Goal: Navigation & Orientation: Understand site structure

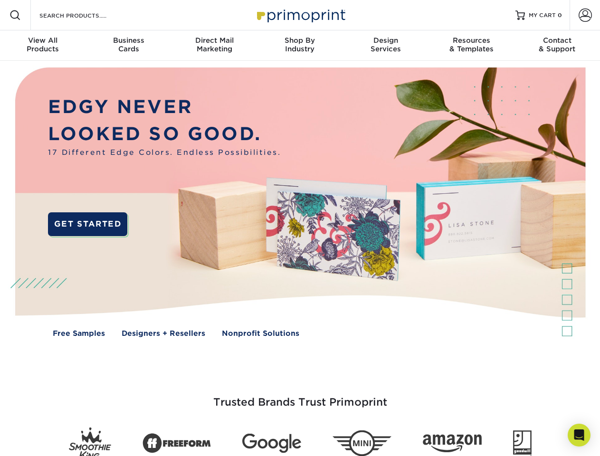
click at [300, 228] on img at bounding box center [300, 209] width 594 height 297
click at [15, 15] on span at bounding box center [15, 15] width 11 height 11
click at [585, 15] on span at bounding box center [585, 15] width 13 height 13
click at [43, 46] on div "View All Products" at bounding box center [43, 44] width 86 height 17
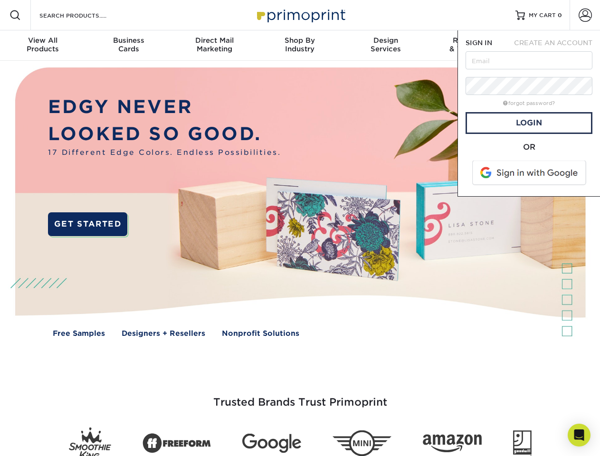
click at [128, 46] on div "Business Cards" at bounding box center [129, 44] width 86 height 17
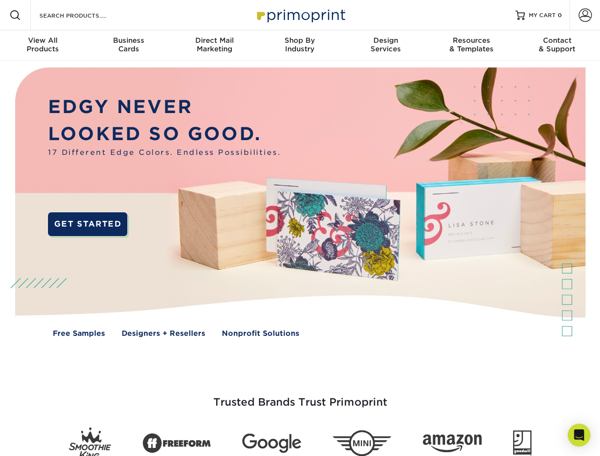
click at [214, 46] on div "Direct Mail Marketing" at bounding box center [215, 44] width 86 height 17
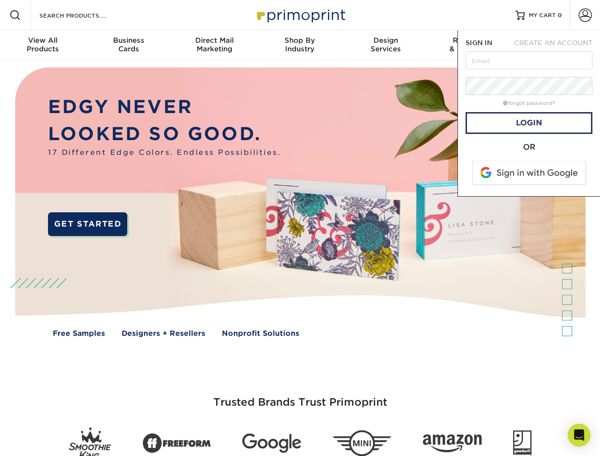
click at [300, 46] on div "Shop By Industry" at bounding box center [300, 44] width 86 height 17
click at [386, 46] on div "Design Services" at bounding box center [386, 44] width 86 height 17
click at [472, 46] on span "SIGN IN" at bounding box center [479, 43] width 27 height 8
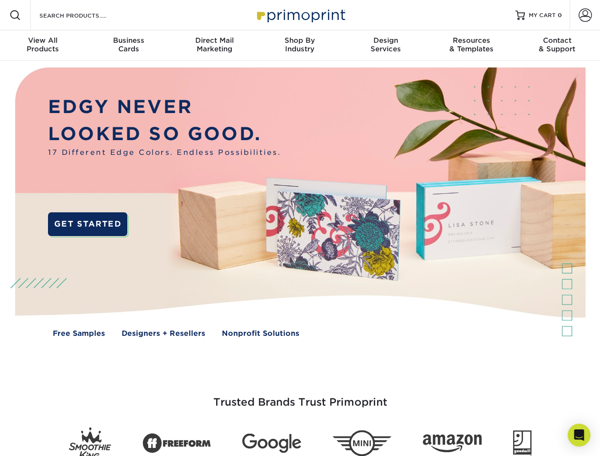
click at [558, 46] on div "Contact & Support" at bounding box center [558, 44] width 86 height 17
